Goal: Task Accomplishment & Management: Manage account settings

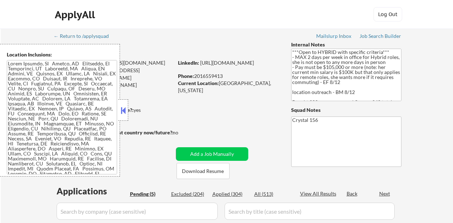
select select ""pending""
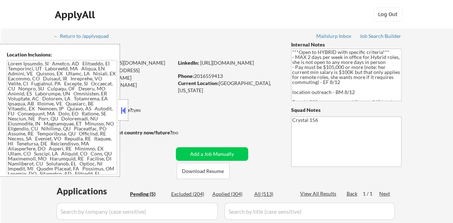
click at [122, 112] on button at bounding box center [123, 110] width 8 height 11
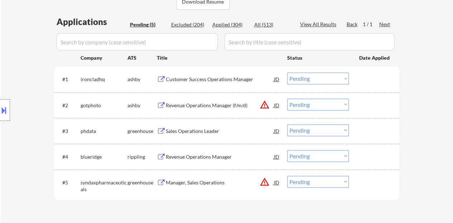
scroll to position [179, 0]
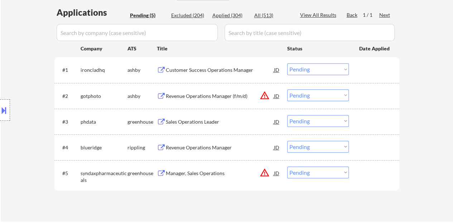
click at [198, 66] on div "Customer Success Operations Manager" at bounding box center [220, 69] width 108 height 13
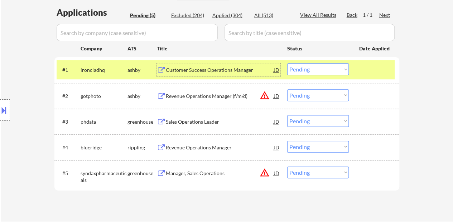
click at [306, 72] on select "Choose an option... Pending Applied Excluded (Questions) Excluded (Expired) Exc…" at bounding box center [318, 69] width 62 height 12
click at [287, 63] on select "Choose an option... Pending Applied Excluded (Questions) Excluded (Expired) Exc…" at bounding box center [318, 69] width 62 height 12
select select ""pending""
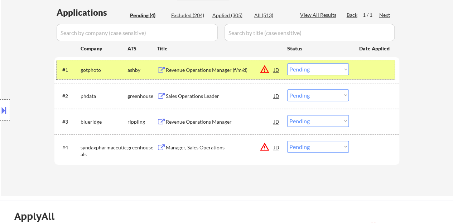
click at [363, 73] on div at bounding box center [374, 69] width 31 height 13
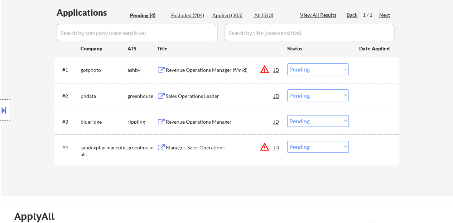
click at [209, 120] on div "Revenue Operations Manager" at bounding box center [220, 121] width 108 height 7
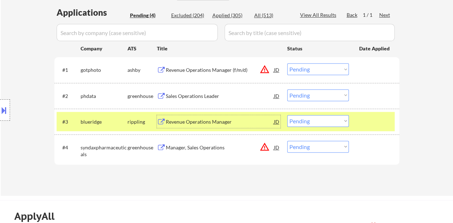
click at [317, 122] on select "Choose an option... Pending Applied Excluded (Questions) Excluded (Expired) Exc…" at bounding box center [318, 121] width 62 height 12
click at [287, 115] on select "Choose an option... Pending Applied Excluded (Questions) Excluded (Expired) Exc…" at bounding box center [318, 121] width 62 height 12
select select ""pending""
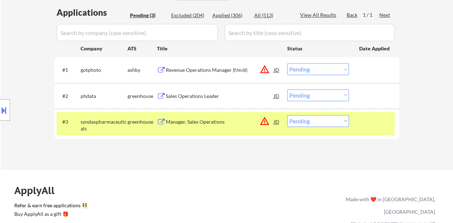
click at [384, 128] on div "#3 syndaxpharmaceuticals greenhouse Manager, Sales Operations JD warning_amber …" at bounding box center [226, 124] width 338 height 24
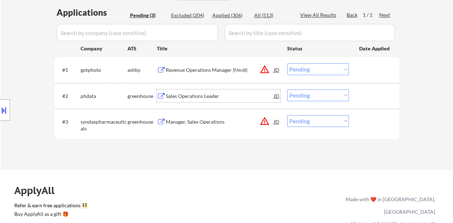
click at [212, 97] on div "Sales Operations Leader" at bounding box center [220, 96] width 108 height 7
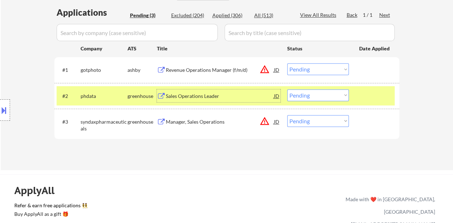
click at [313, 97] on select "Choose an option... Pending Applied Excluded (Questions) Excluded (Expired) Exc…" at bounding box center [318, 95] width 62 height 12
click at [287, 89] on select "Choose an option... Pending Applied Excluded (Questions) Excluded (Expired) Exc…" at bounding box center [318, 95] width 62 height 12
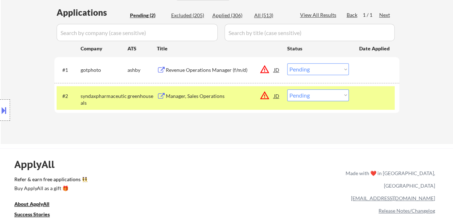
click at [238, 123] on div "Applications Pending (2) Excluded (205) Applied (306) All (513) View All Result…" at bounding box center [226, 68] width 345 height 124
click at [218, 95] on div "Manager, Sales Operations" at bounding box center [220, 96] width 108 height 7
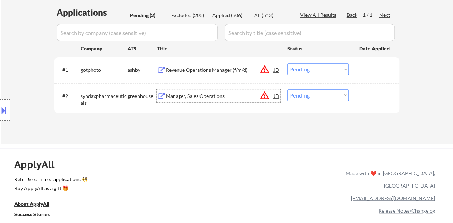
click at [374, 91] on div at bounding box center [374, 95] width 31 height 13
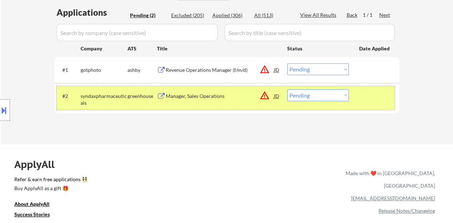
click at [316, 102] on div "#2 syndaxpharmaceuticals greenhouse Manager, Sales Operations JD warning_amber …" at bounding box center [226, 98] width 338 height 24
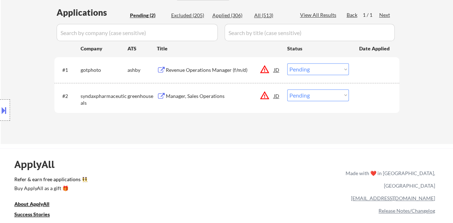
click at [316, 96] on select "Choose an option... Pending Applied Excluded (Questions) Excluded (Expired) Exc…" at bounding box center [318, 95] width 62 height 12
select select ""excluded__expired_""
click at [287, 89] on select "Choose an option... Pending Applied Excluded (Questions) Excluded (Expired) Exc…" at bounding box center [318, 95] width 62 height 12
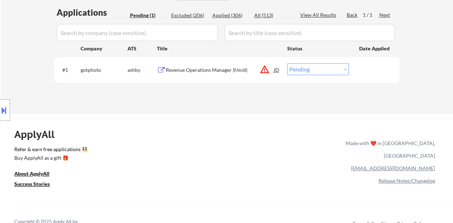
click at [227, 75] on div "Revenue Operations Manager (f/m/d)" at bounding box center [220, 69] width 108 height 13
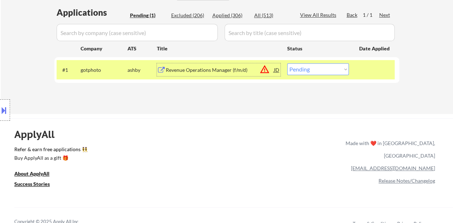
click at [314, 69] on select "Choose an option... Pending Applied Excluded (Questions) Excluded (Expired) Exc…" at bounding box center [318, 69] width 62 height 12
select select ""excluded__location_""
click at [287, 63] on select "Choose an option... Pending Applied Excluded (Questions) Excluded (Expired) Exc…" at bounding box center [318, 69] width 62 height 12
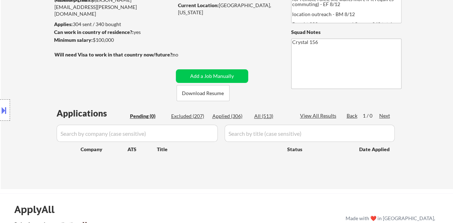
scroll to position [72, 0]
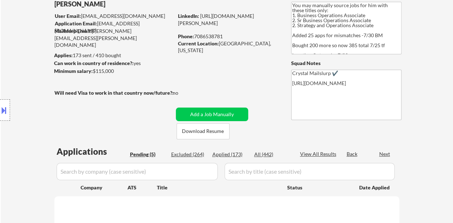
select select ""pending""
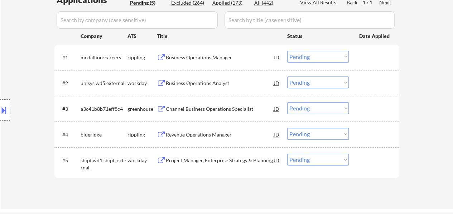
scroll to position [179, 0]
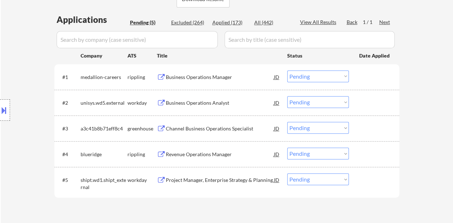
click at [204, 77] on div "Business Operations Manager" at bounding box center [220, 77] width 108 height 7
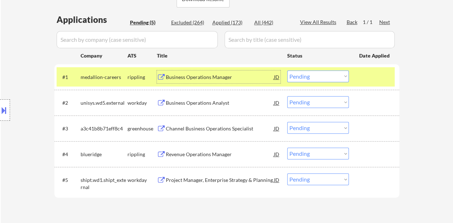
click at [319, 73] on select "Choose an option... Pending Applied Excluded (Questions) Excluded (Expired) Exc…" at bounding box center [318, 77] width 62 height 12
click at [303, 79] on select "Choose an option... Pending Applied Excluded (Questions) Excluded (Expired) Exc…" at bounding box center [318, 77] width 62 height 12
click at [287, 71] on select "Choose an option... Pending Applied Excluded (Questions) Excluded (Expired) Exc…" at bounding box center [318, 77] width 62 height 12
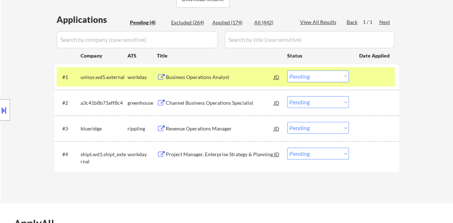
click at [372, 73] on div at bounding box center [374, 77] width 31 height 13
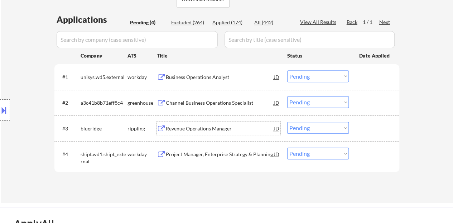
click at [199, 133] on div "Revenue Operations Manager" at bounding box center [220, 128] width 108 height 13
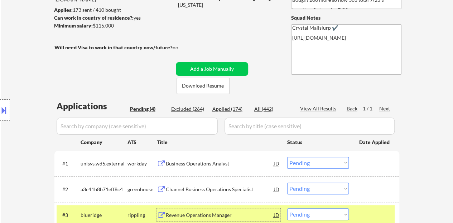
scroll to position [107, 0]
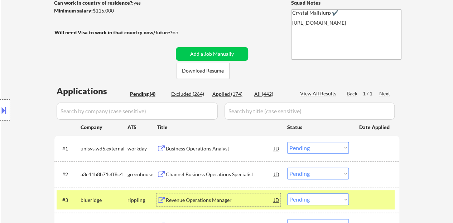
click at [235, 96] on div "Applied (174)" at bounding box center [230, 94] width 36 height 7
select select ""applied""
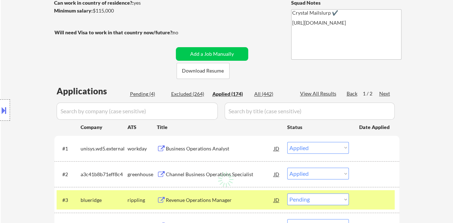
select select ""applied""
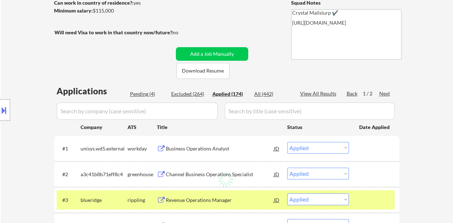
select select ""applied""
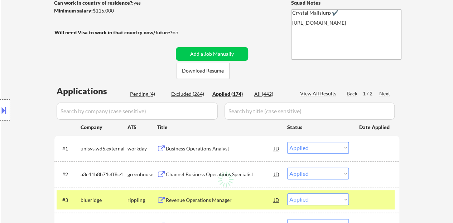
select select ""applied""
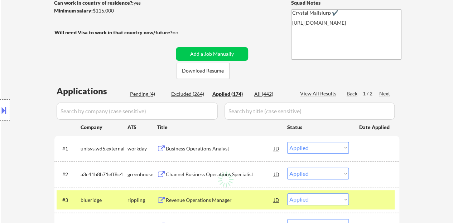
select select ""applied""
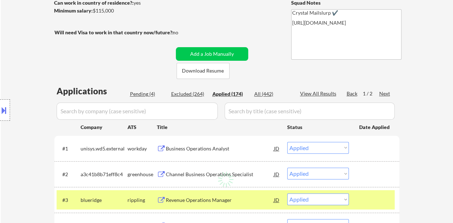
select select ""applied""
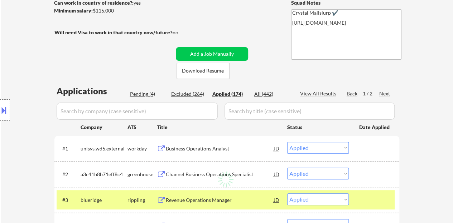
select select ""applied""
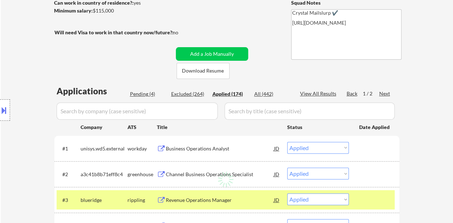
select select ""applied""
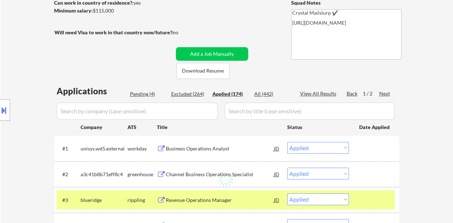
select select ""applied""
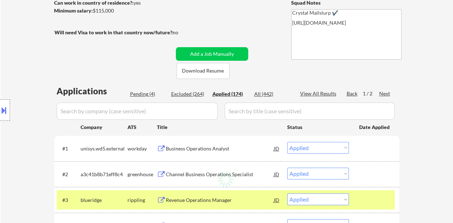
select select ""applied""
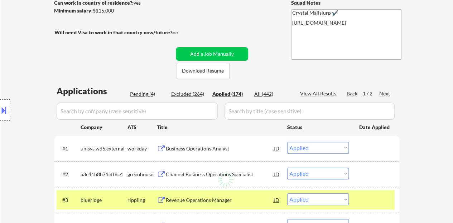
select select ""applied""
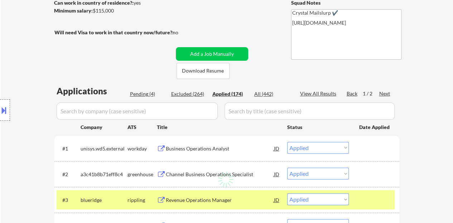
select select ""applied""
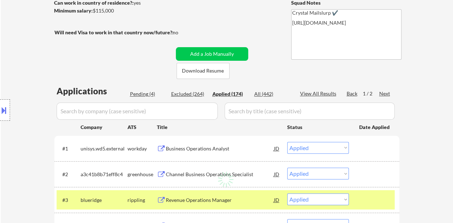
select select ""applied""
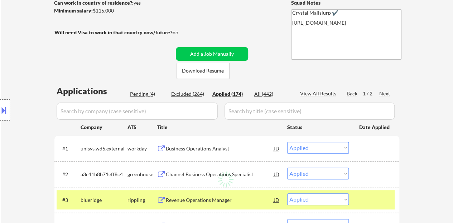
select select ""applied""
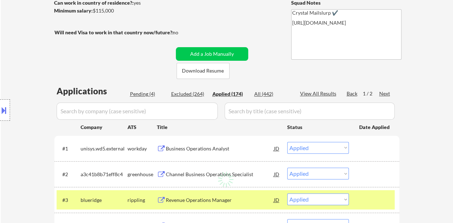
select select ""applied""
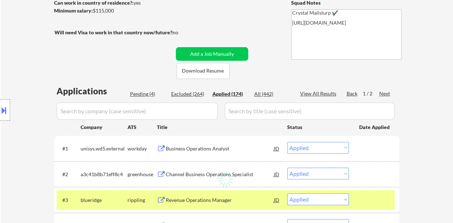
select select ""applied""
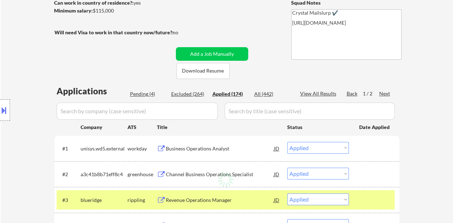
select select ""applied""
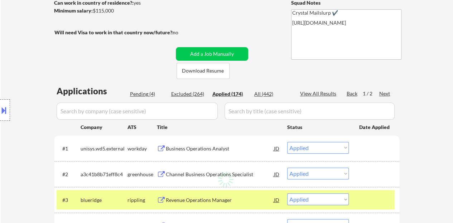
select select ""applied""
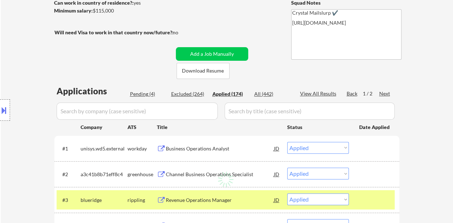
select select ""applied""
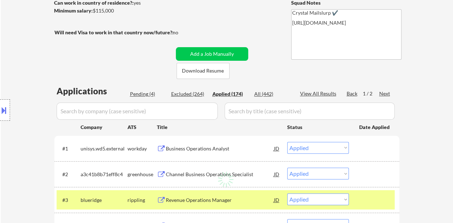
select select ""applied""
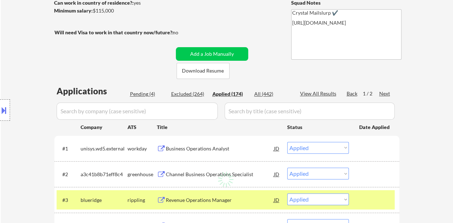
select select ""applied""
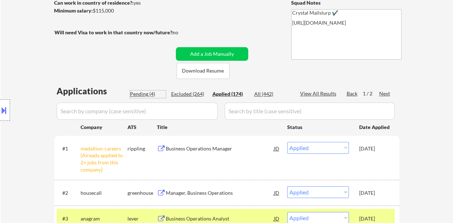
click at [142, 96] on div "Pending (4)" at bounding box center [148, 94] width 36 height 7
select select ""pending""
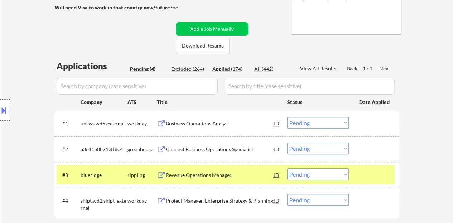
scroll to position [143, 0]
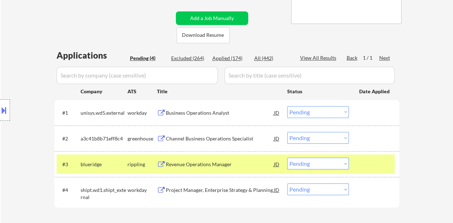
click at [325, 165] on select "Choose an option... Pending Applied Excluded (Questions) Excluded (Expired) Exc…" at bounding box center [318, 164] width 62 height 12
click at [287, 158] on select "Choose an option... Pending Applied Excluded (Questions) Excluded (Expired) Exc…" at bounding box center [318, 164] width 62 height 12
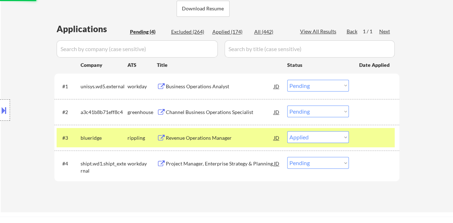
scroll to position [179, 0]
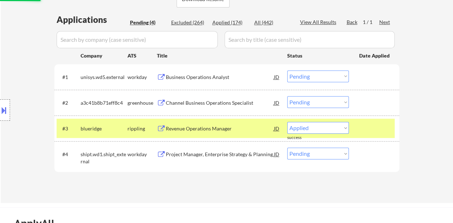
select select ""pending""
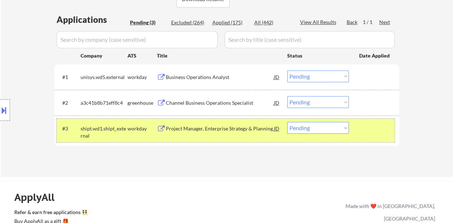
click at [356, 126] on div "#3 shipt.wd1.shipt_external workday Project Manager, Enterprise Strategy & Plan…" at bounding box center [226, 131] width 338 height 24
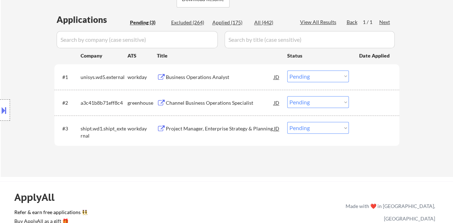
click at [210, 93] on div "#2 a3c41b8b71eff8c4 greenhouse Channel Business Operations Specialist JD Choose…" at bounding box center [226, 102] width 338 height 19
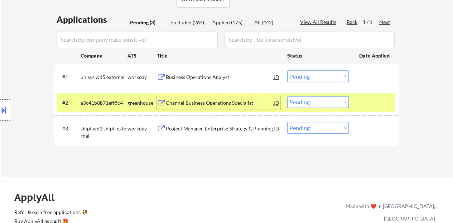
click at [208, 100] on div "Channel Business Operations Specialist" at bounding box center [220, 102] width 108 height 7
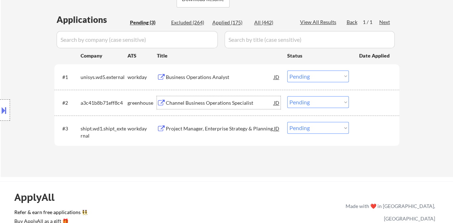
click at [383, 101] on div at bounding box center [374, 102] width 31 height 13
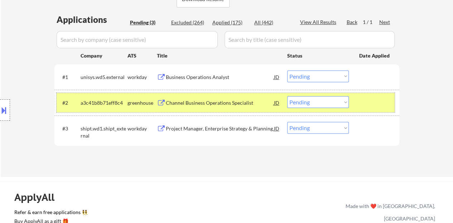
click at [326, 99] on select "Choose an option... Pending Applied Excluded (Questions) Excluded (Expired) Exc…" at bounding box center [318, 102] width 62 height 12
click at [287, 96] on select "Choose an option... Pending Applied Excluded (Questions) Excluded (Expired) Exc…" at bounding box center [318, 102] width 62 height 12
select select ""pending""
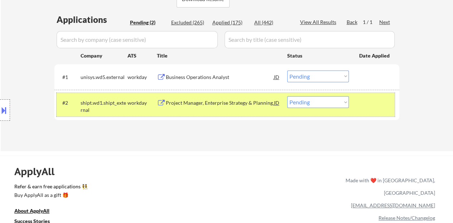
click at [368, 101] on div at bounding box center [374, 102] width 31 height 13
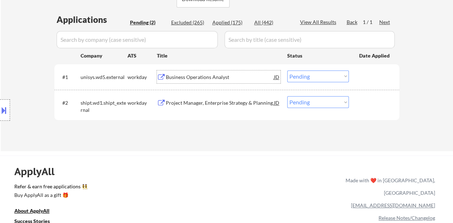
click at [203, 77] on div "Business Operations Analyst" at bounding box center [220, 77] width 108 height 7
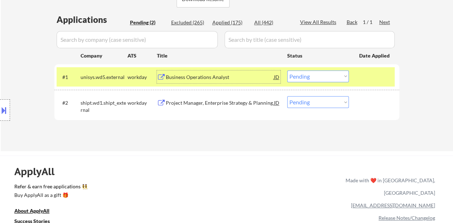
click at [0, 108] on button at bounding box center [4, 111] width 8 height 12
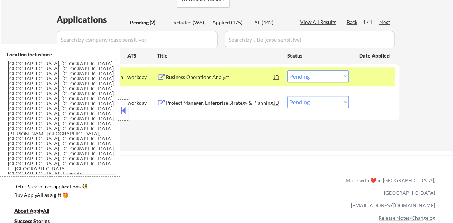
click at [123, 114] on button at bounding box center [123, 110] width 8 height 11
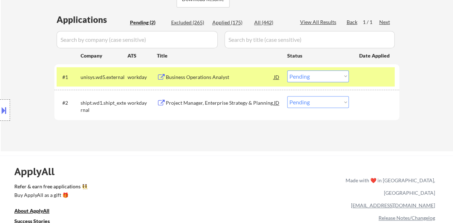
click at [312, 79] on select "Choose an option... Pending Applied Excluded (Questions) Excluded (Expired) Exc…" at bounding box center [318, 77] width 62 height 12
click at [287, 71] on select "Choose an option... Pending Applied Excluded (Questions) Excluded (Expired) Exc…" at bounding box center [318, 77] width 62 height 12
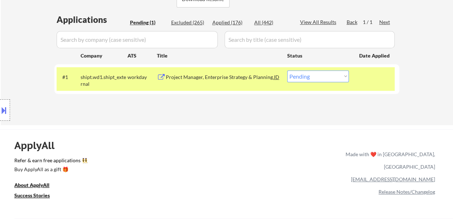
click at [224, 75] on div "Project Manager, Enterprise Strategy & Planning" at bounding box center [220, 77] width 108 height 7
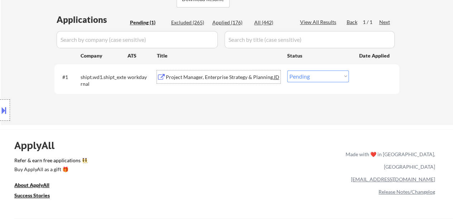
click at [310, 73] on select "Choose an option... Pending Applied Excluded (Questions) Excluded (Expired) Exc…" at bounding box center [318, 77] width 62 height 12
select select ""applied""
click at [287, 71] on select "Choose an option... Pending Applied Excluded (Questions) Excluded (Expired) Exc…" at bounding box center [318, 77] width 62 height 12
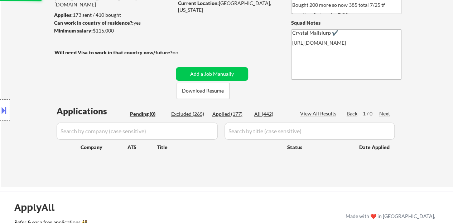
scroll to position [72, 0]
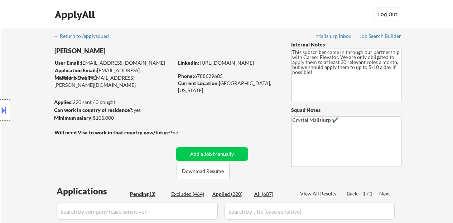
select select ""pending""
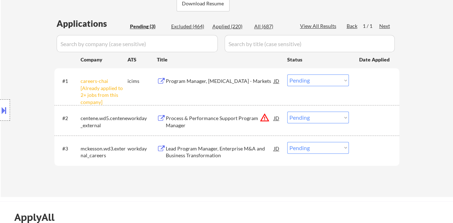
scroll to position [179, 0]
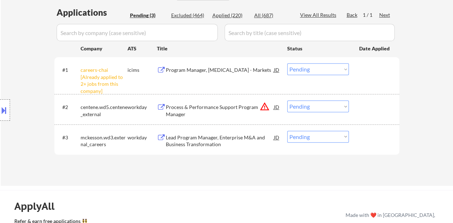
click at [306, 68] on select "Choose an option... Pending Applied Excluded (Questions) Excluded (Expired) Exc…" at bounding box center [318, 69] width 62 height 12
click at [303, 60] on div "#1 careers-chai [Already applied to 2+ jobs from this company] icims Program Ma…" at bounding box center [226, 75] width 338 height 31
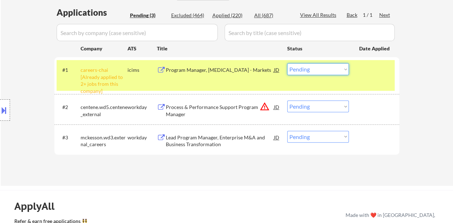
drag, startPoint x: 305, startPoint y: 67, endPoint x: 305, endPoint y: 74, distance: 6.8
click at [305, 67] on select "Choose an option... Pending Applied Excluded (Questions) Excluded (Expired) Exc…" at bounding box center [318, 69] width 62 height 12
click at [287, 63] on select "Choose an option... Pending Applied Excluded (Questions) Excluded (Expired) Exc…" at bounding box center [318, 69] width 62 height 12
select select ""pending""
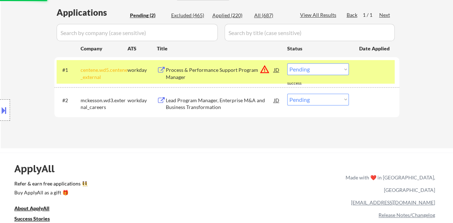
click at [358, 70] on div "#1 centene.wd5.centene_external workday Process & Performance Support Program M…" at bounding box center [226, 72] width 338 height 24
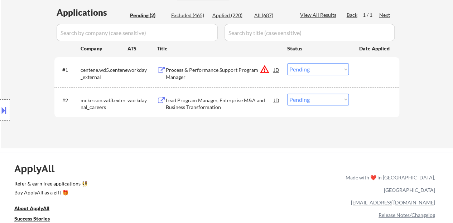
click at [358, 78] on div "#1 centene.wd5.centene_external workday Process & Performance Support Program M…" at bounding box center [226, 72] width 338 height 24
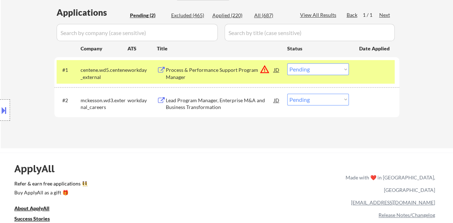
click at [363, 65] on div at bounding box center [374, 69] width 31 height 13
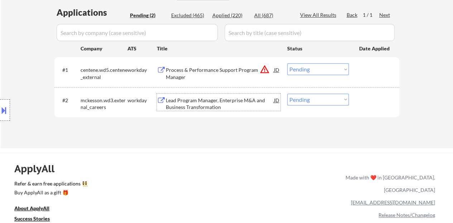
click at [197, 107] on div "Lead Program Manager, Enterprise M&A and Business Transformation" at bounding box center [220, 104] width 108 height 14
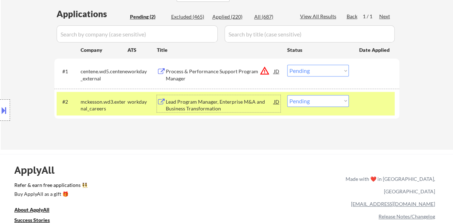
scroll to position [143, 0]
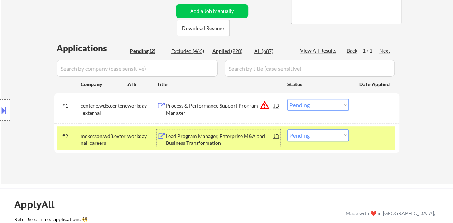
click at [301, 144] on div "#2 mckesson.wd3.external_careers workday Lead Program Manager, Enterprise M&A a…" at bounding box center [226, 138] width 338 height 24
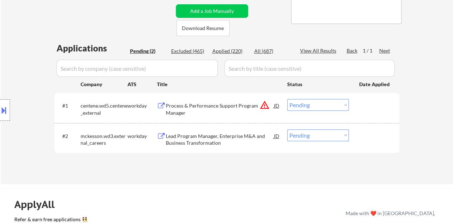
click at [298, 142] on div "#2 mckesson.wd3.external_careers workday Lead Program Manager, Enterprise M&A a…" at bounding box center [226, 138] width 338 height 24
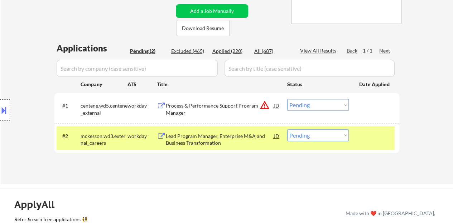
click at [298, 141] on select "Choose an option... Pending Applied Excluded (Questions) Excluded (Expired) Exc…" at bounding box center [318, 136] width 62 height 12
select select ""applied""
click at [287, 130] on select "Choose an option... Pending Applied Excluded (Questions) Excluded (Expired) Exc…" at bounding box center [318, 136] width 62 height 12
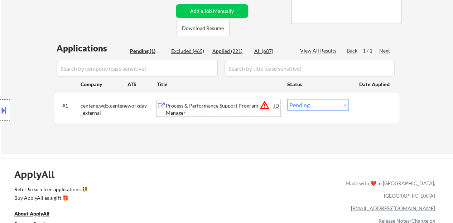
click at [240, 103] on div "Process & Performance Support Program Manager" at bounding box center [220, 109] width 108 height 14
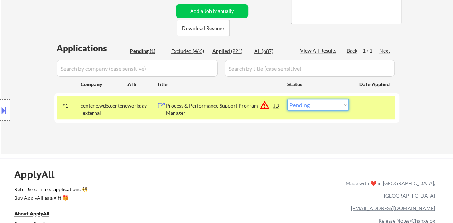
click at [309, 101] on select "Choose an option... Pending Applied Excluded (Questions) Excluded (Expired) Exc…" at bounding box center [318, 105] width 62 height 12
select select ""excluded__bad_match_""
click at [287, 99] on select "Choose an option... Pending Applied Excluded (Questions) Excluded (Expired) Exc…" at bounding box center [318, 105] width 62 height 12
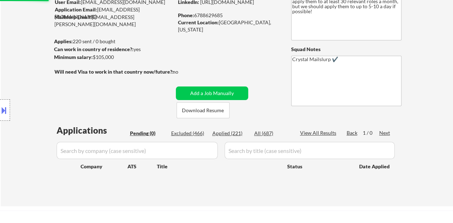
scroll to position [72, 0]
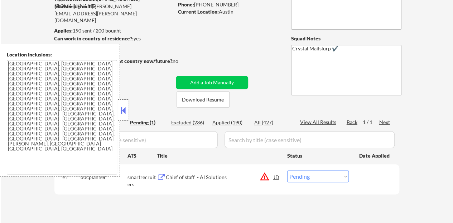
click at [122, 111] on button at bounding box center [123, 110] width 8 height 11
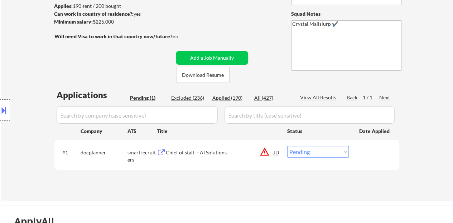
scroll to position [107, 0]
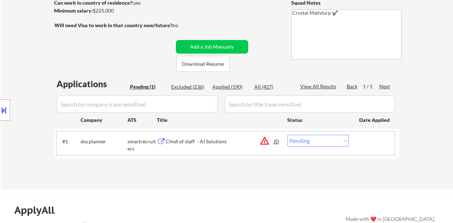
click at [162, 135] on div "#1 docplanner smartrecruiters Chief of staff - AI Solutions JD warning_amber Ch…" at bounding box center [226, 144] width 338 height 24
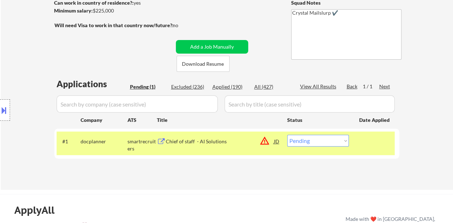
click at [183, 146] on div "Chief of staff - AI Solutions" at bounding box center [220, 141] width 108 height 13
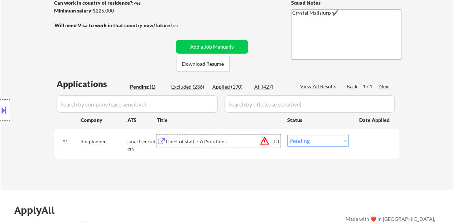
click at [323, 141] on select "Choose an option... Pending Applied Excluded (Questions) Excluded (Expired) Exc…" at bounding box center [318, 141] width 62 height 12
select select ""excluded__location_""
click at [287, 135] on select "Choose an option... Pending Applied Excluded (Questions) Excluded (Expired) Exc…" at bounding box center [318, 141] width 62 height 12
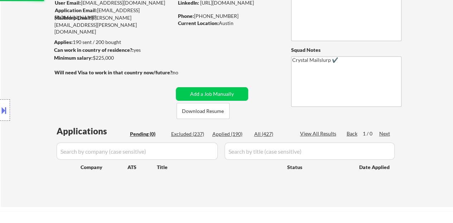
scroll to position [72, 0]
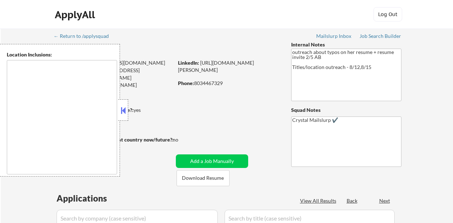
type textarea "remote"
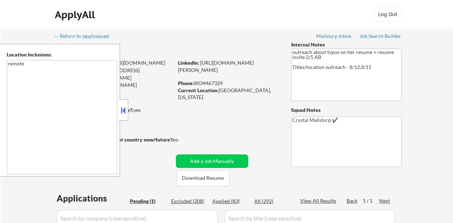
click at [125, 113] on button at bounding box center [123, 110] width 8 height 11
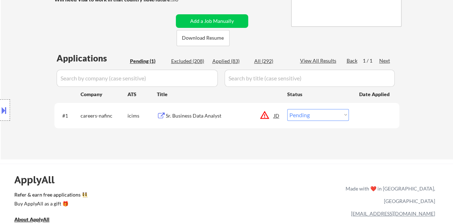
scroll to position [143, 0]
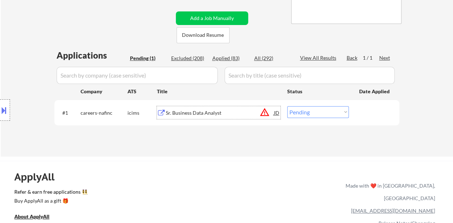
click at [197, 113] on div "Sr. Business Data Analyst" at bounding box center [220, 113] width 108 height 7
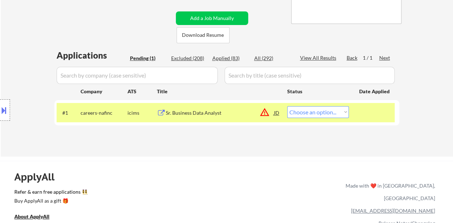
select select ""pending""
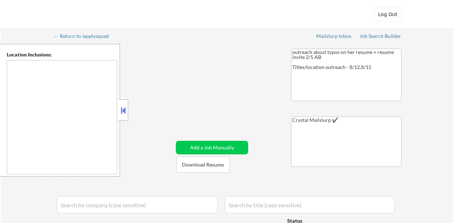
type textarea "remote"
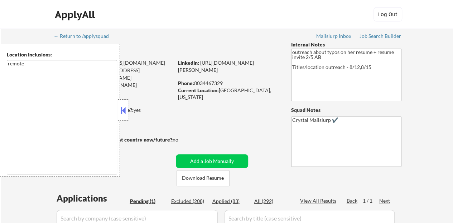
click at [125, 107] on button at bounding box center [123, 110] width 8 height 11
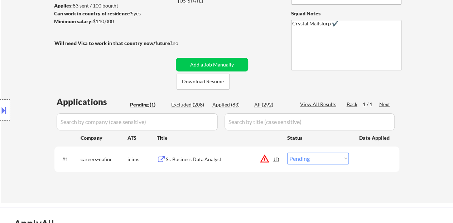
scroll to position [107, 0]
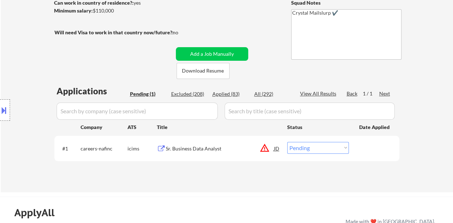
click at [319, 153] on select "Choose an option... Pending Applied Excluded (Questions) Excluded (Expired) Exc…" at bounding box center [318, 148] width 62 height 12
select select ""excluded__bad_match_""
click at [287, 142] on select "Choose an option... Pending Applied Excluded (Questions) Excluded (Expired) Exc…" at bounding box center [318, 148] width 62 height 12
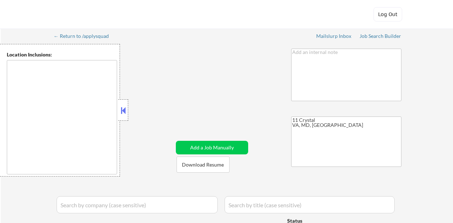
type textarea "[GEOGRAPHIC_DATA], [GEOGRAPHIC_DATA] [GEOGRAPHIC_DATA], [GEOGRAPHIC_DATA] [GEOG…"
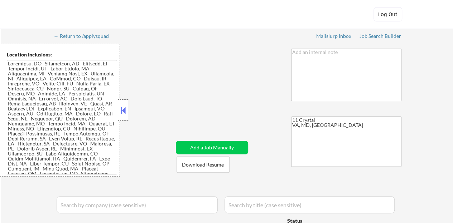
select select ""pending""
